Goal: Navigation & Orientation: Go to known website

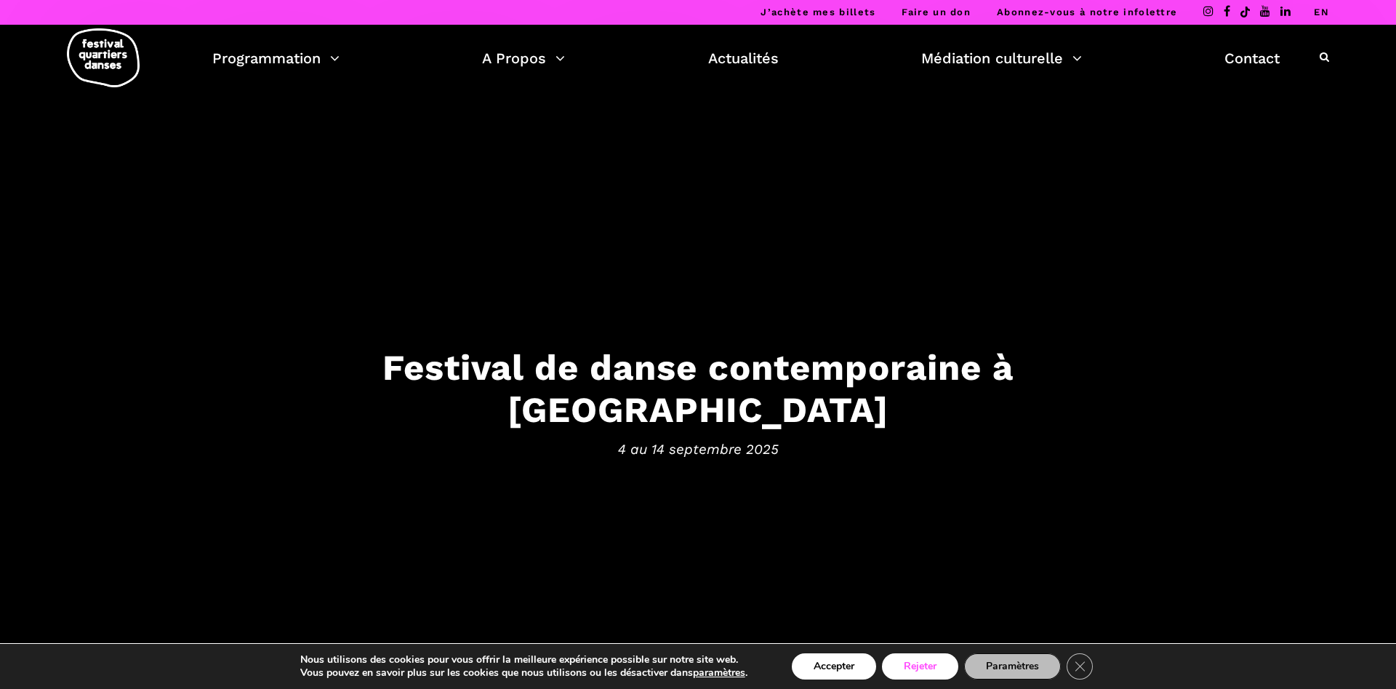
click at [937, 659] on button "Rejeter" at bounding box center [920, 666] width 76 height 26
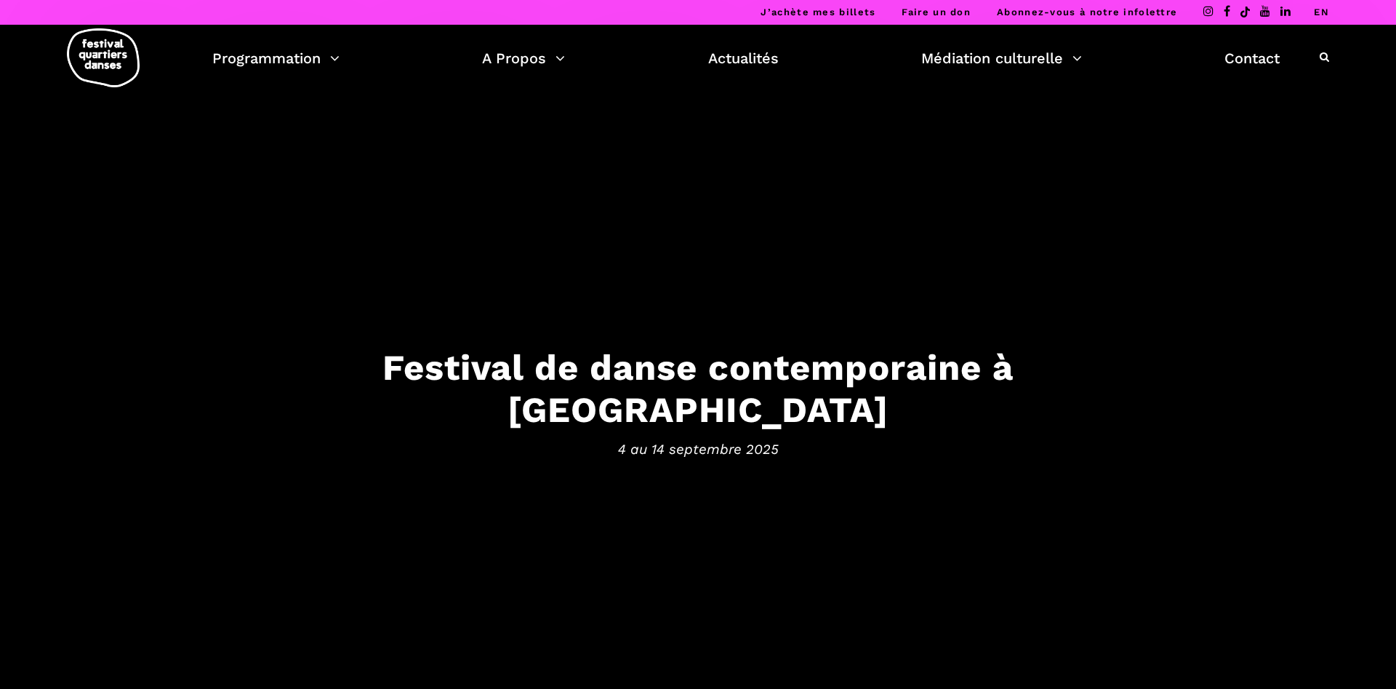
click at [1314, 9] on span at bounding box center [1252, 12] width 124 height 25
click at [1320, 9] on link "EN" at bounding box center [1321, 12] width 15 height 11
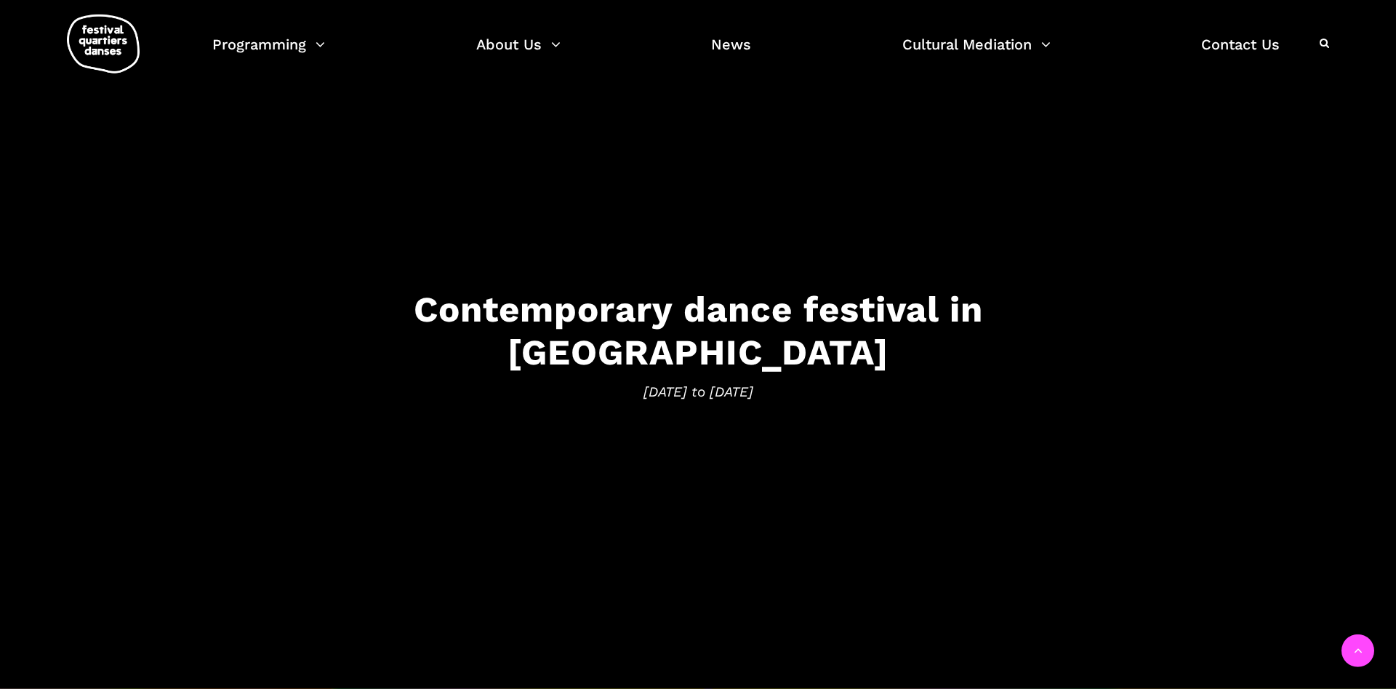
scroll to position [74, 0]
